Goal: Use online tool/utility: Utilize a website feature to perform a specific function

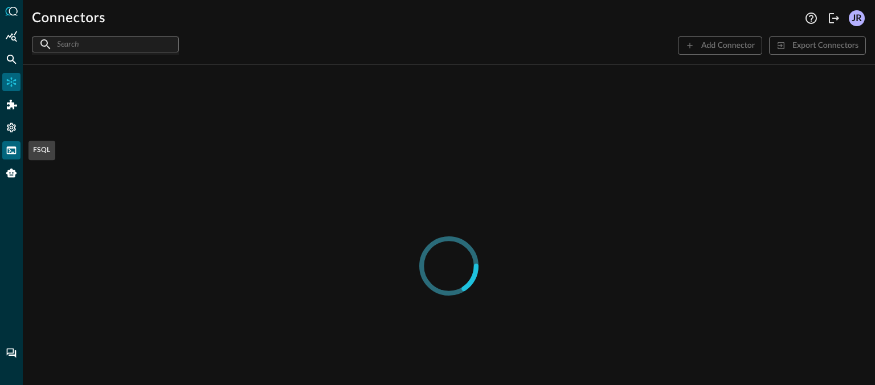
click at [11, 146] on icon "FSQL" at bounding box center [12, 149] width 10 height 7
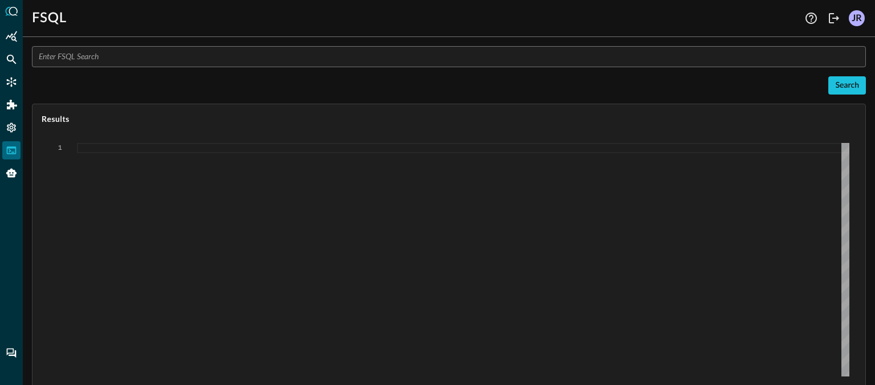
click at [186, 49] on input "text" at bounding box center [452, 56] width 827 height 21
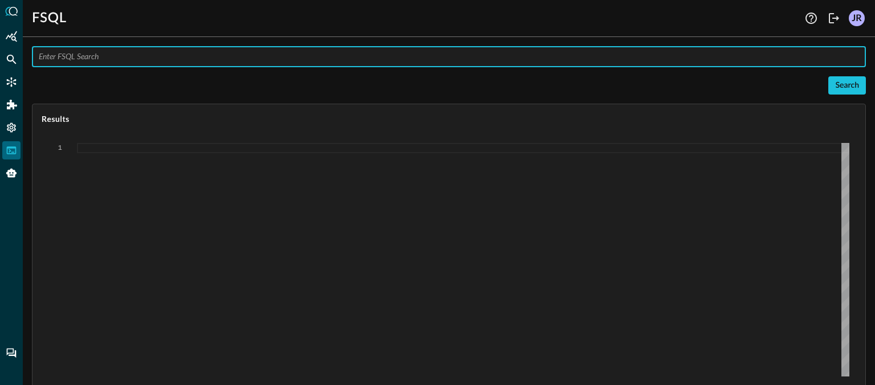
paste input "QUERY (#findings + #system).actor.process.pid, (#findings + #system).actor.proc…"
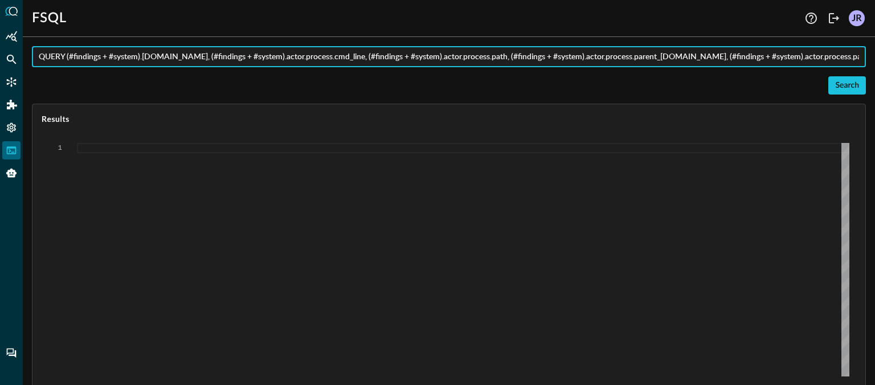
scroll to position [0, 705]
type input "QUERY (#findings + #system).actor.process.pid, (#findings + #system).actor.proc…"
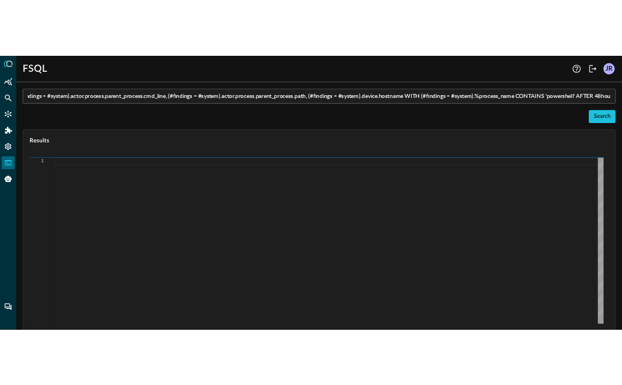
scroll to position [0, 0]
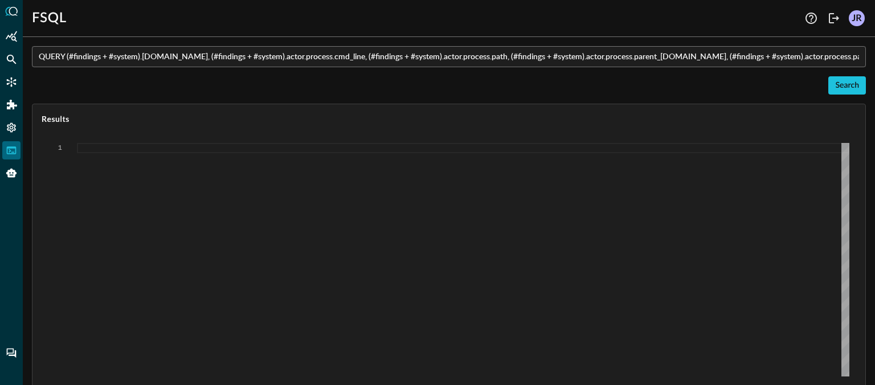
drag, startPoint x: 273, startPoint y: 81, endPoint x: 604, endPoint y: 82, distance: 330.3
click at [274, 81] on div "Search" at bounding box center [449, 85] width 834 height 18
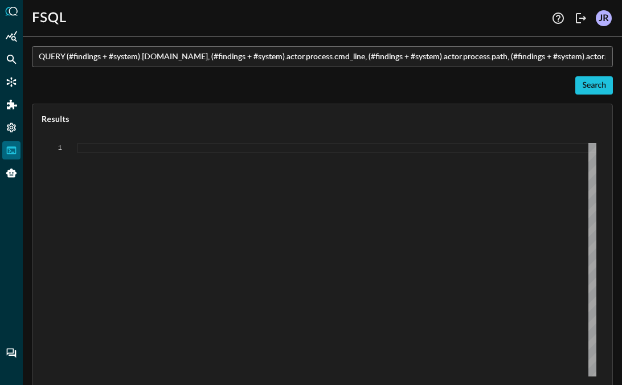
click at [497, 87] on div "Search" at bounding box center [322, 85] width 581 height 18
click at [595, 90] on div "Search" at bounding box center [594, 86] width 24 height 14
type textarea "{ "response": [ "Error invoking FSQL: TypeError: network error" ] }"
click at [410, 132] on div "Results" at bounding box center [322, 119] width 580 height 30
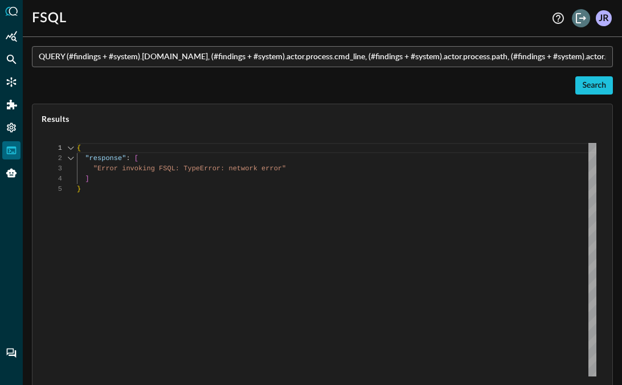
click at [579, 23] on icon "Logout" at bounding box center [581, 18] width 14 height 14
